Goal: Task Accomplishment & Management: Manage account settings

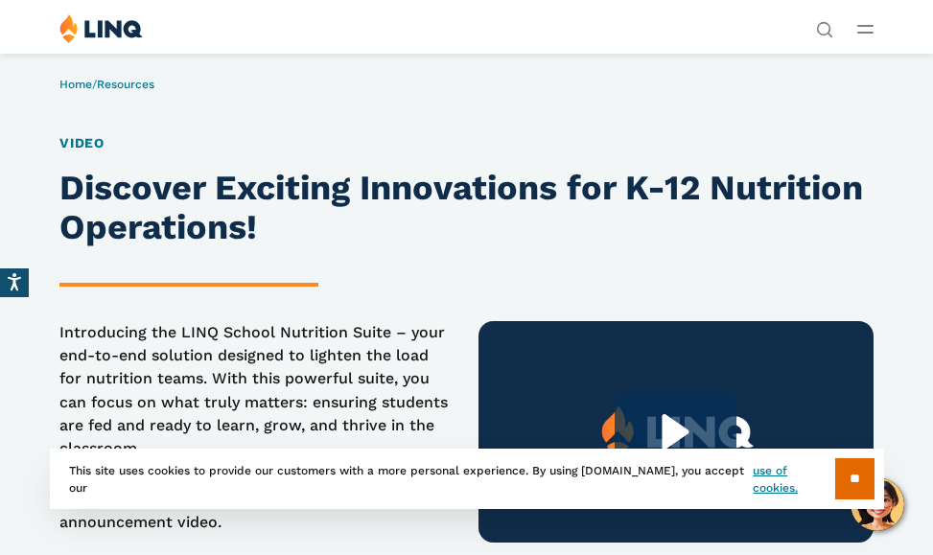
click at [873, 22] on div "Solutions Nutrition Overview NEW School Nutrition Suite School Nutrition State …" at bounding box center [466, 31] width 933 height 36
click at [873, 47] on div "Solutions Nutrition Overview NEW School Nutrition Suite School Nutrition State …" at bounding box center [466, 31] width 933 height 36
click at [864, 31] on icon "Open Main Menu" at bounding box center [865, 29] width 16 height 9
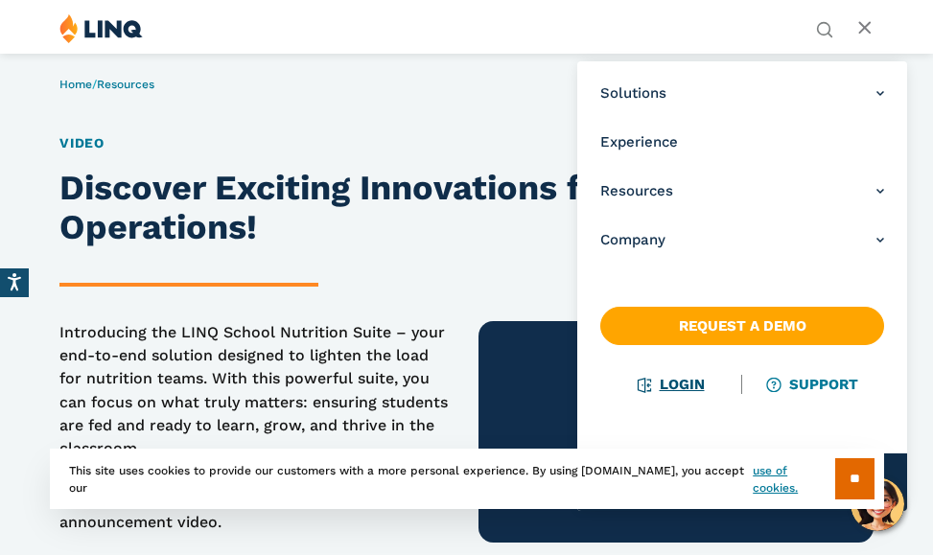
click at [701, 381] on li "Login" at bounding box center [671, 384] width 142 height 21
click at [662, 390] on li "Login" at bounding box center [671, 384] width 142 height 21
click at [675, 376] on link "Login" at bounding box center [670, 384] width 66 height 17
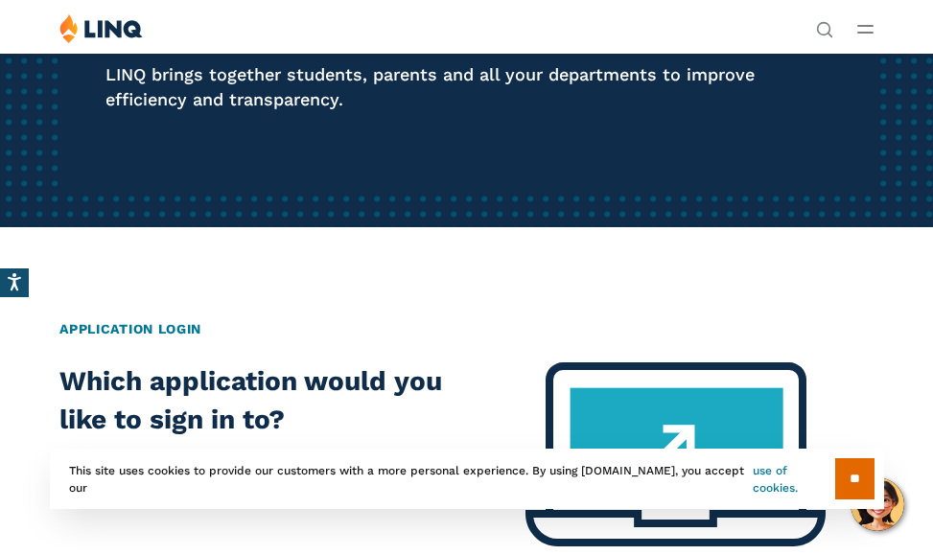
scroll to position [288, 0]
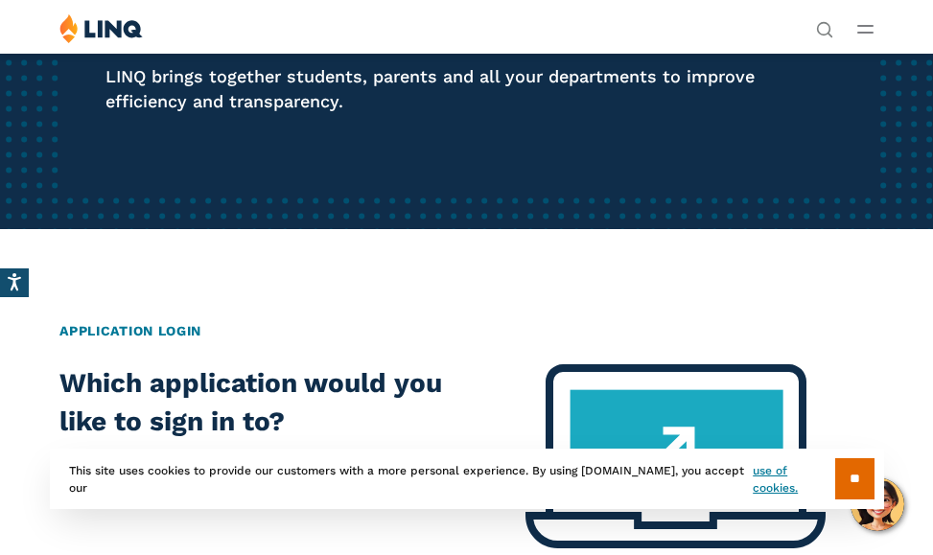
drag, startPoint x: 844, startPoint y: 478, endPoint x: 857, endPoint y: 456, distance: 25.3
click at [844, 478] on input "**" at bounding box center [854, 478] width 39 height 41
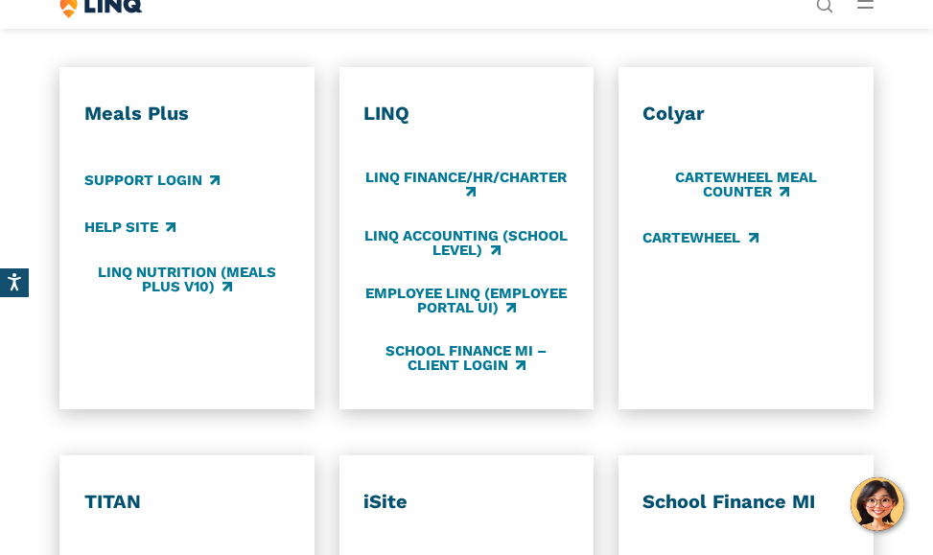
scroll to position [863, 0]
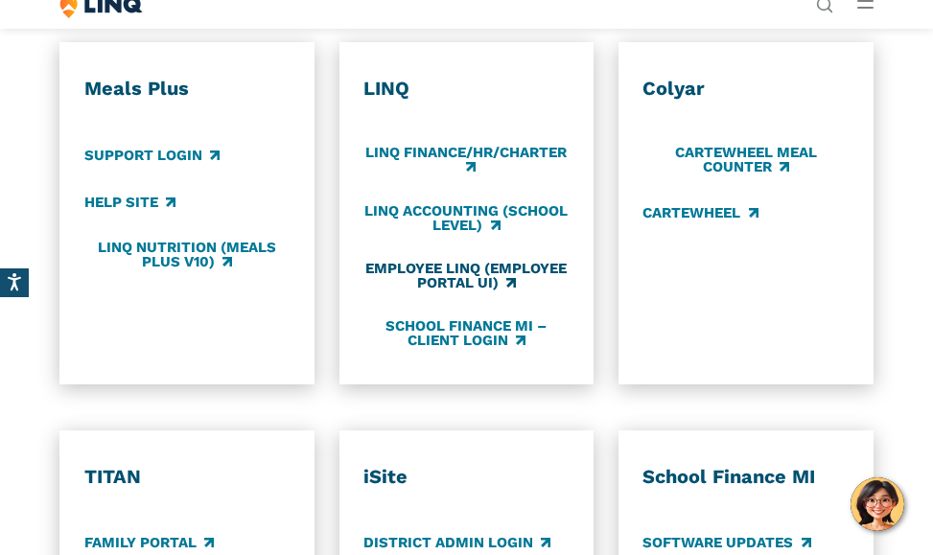
click at [476, 278] on link "Employee LINQ (Employee Portal UI)" at bounding box center [466, 276] width 206 height 32
